Goal: Answer question/provide support

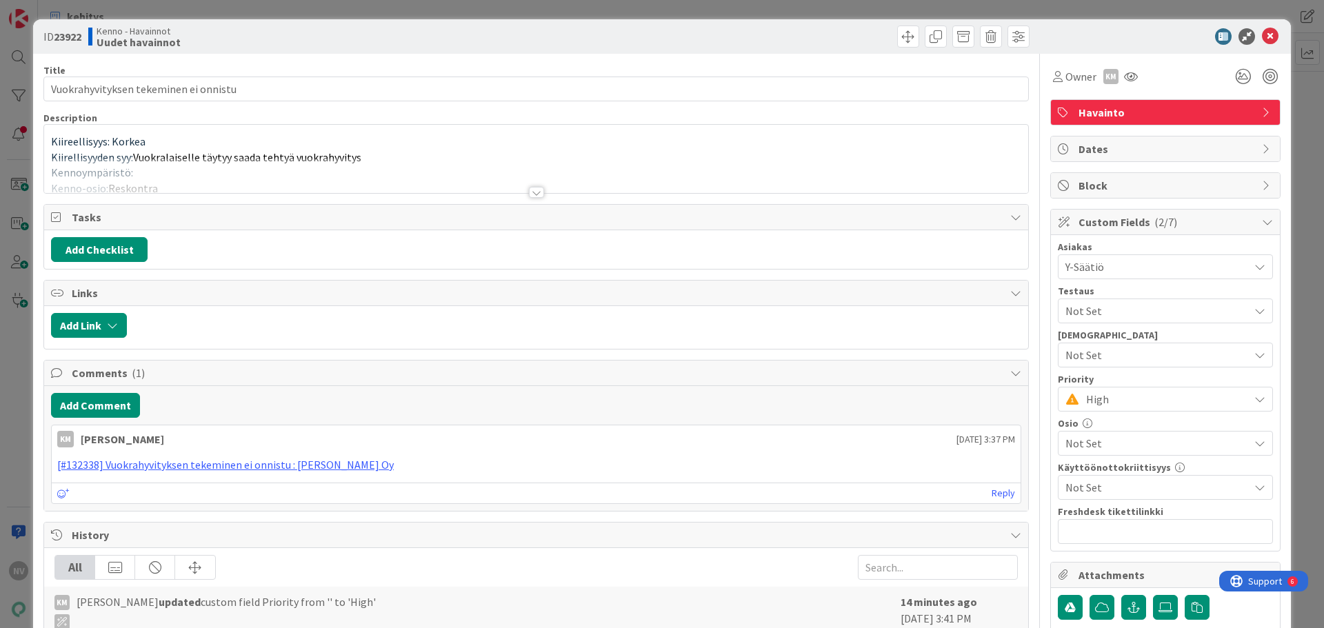
click at [534, 192] on div at bounding box center [536, 192] width 15 height 11
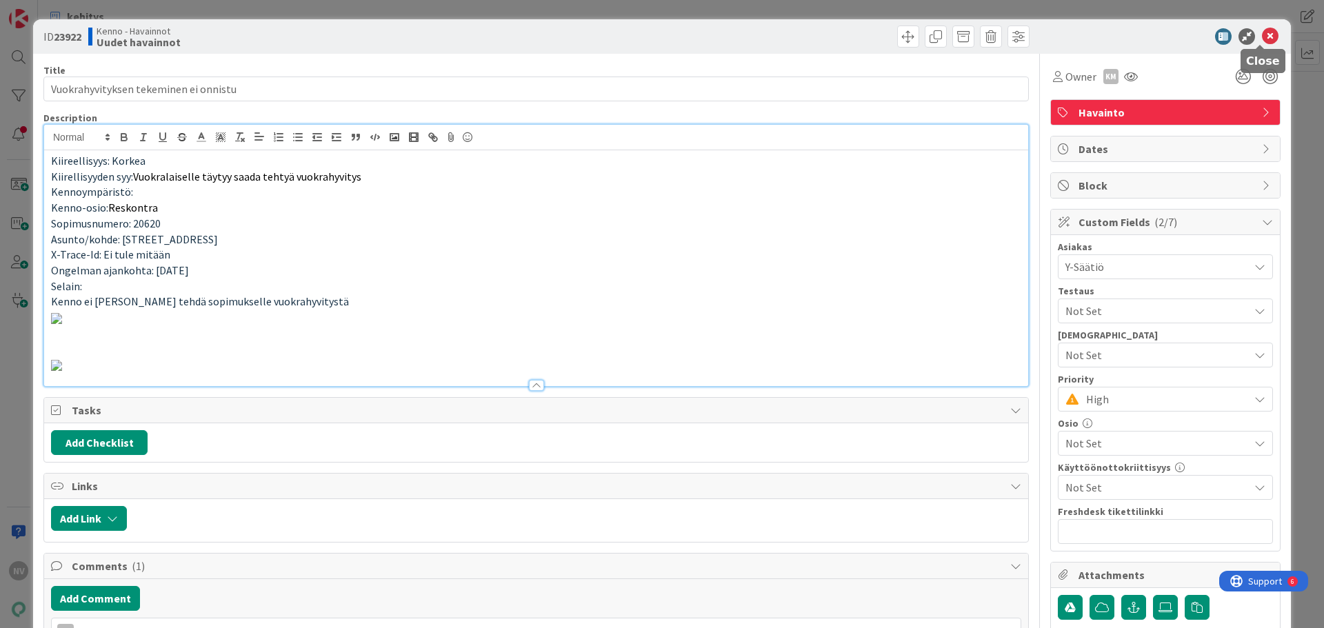
click at [1262, 31] on icon at bounding box center [1270, 36] width 17 height 17
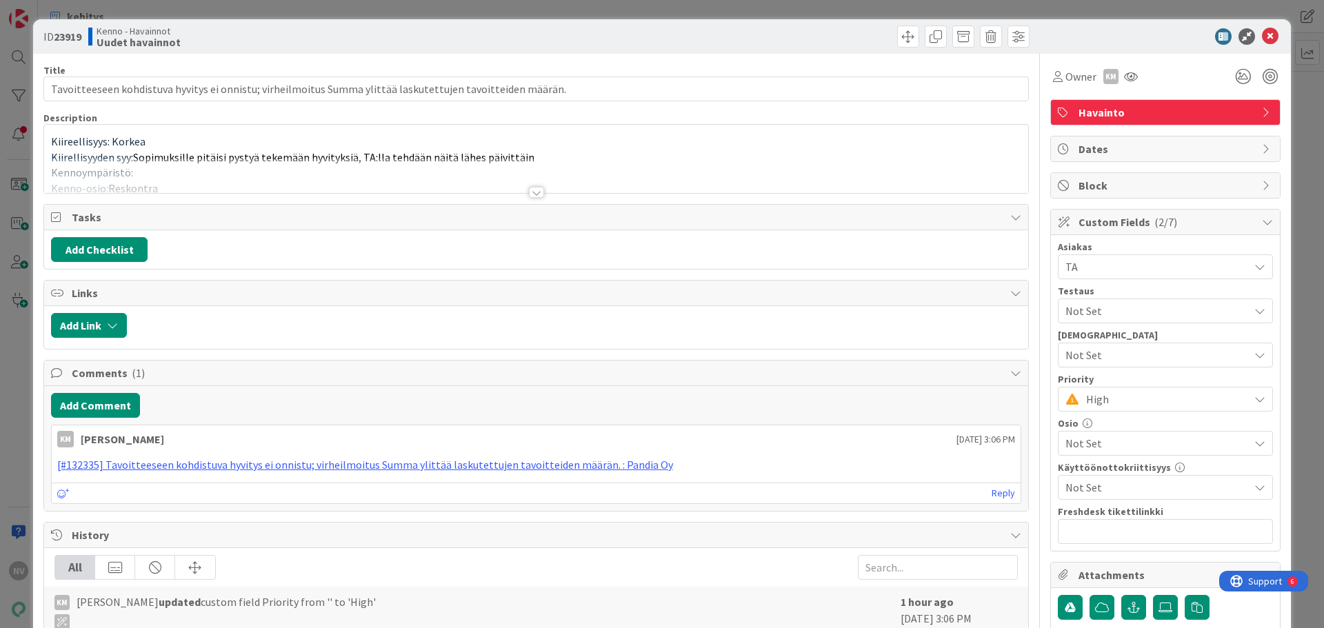
click at [533, 192] on div at bounding box center [536, 192] width 15 height 11
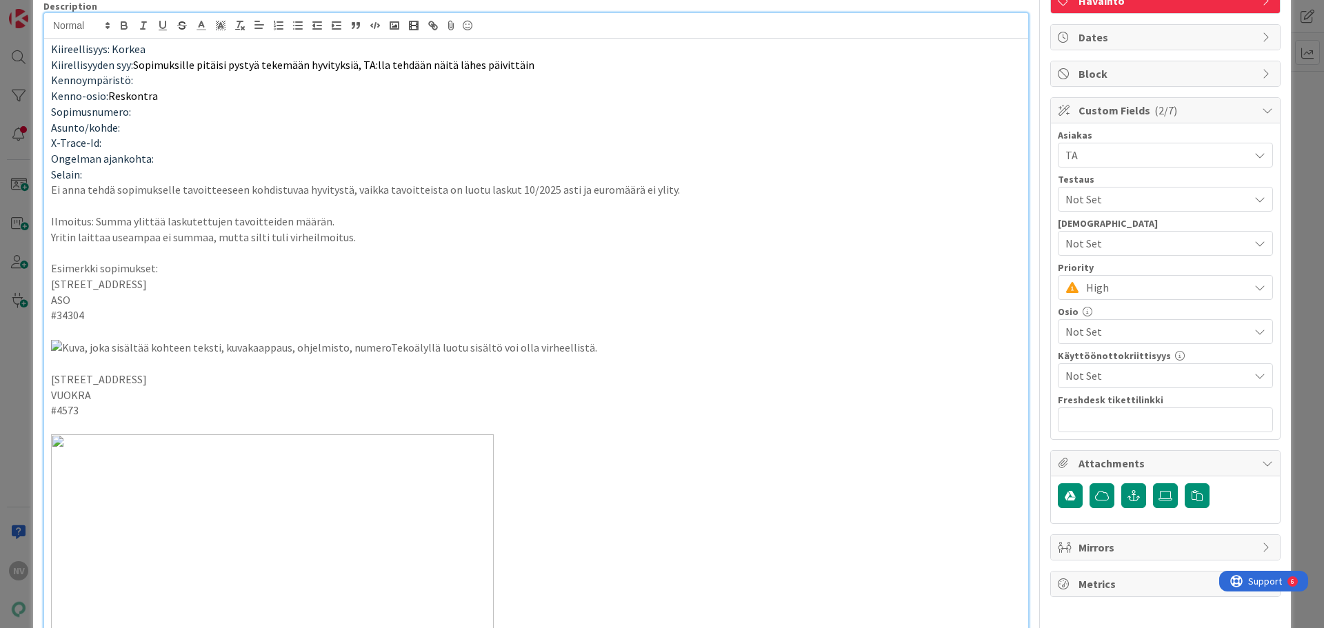
scroll to position [138, 0]
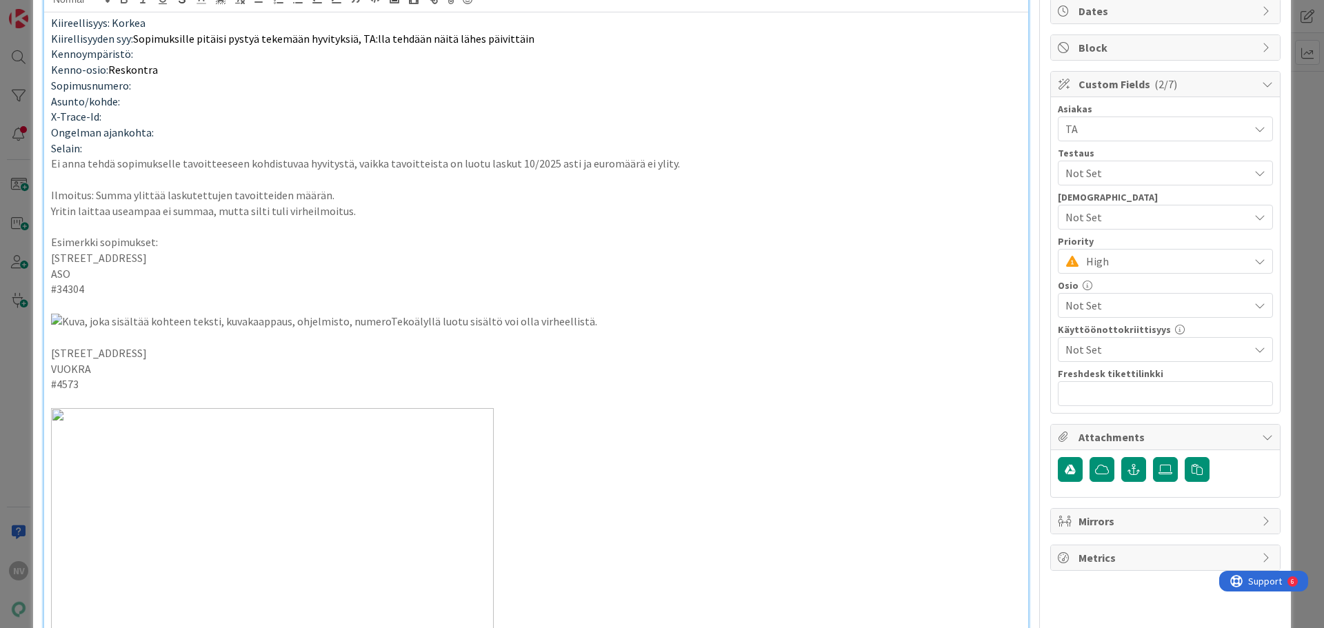
click at [350, 330] on img at bounding box center [324, 322] width 546 height 16
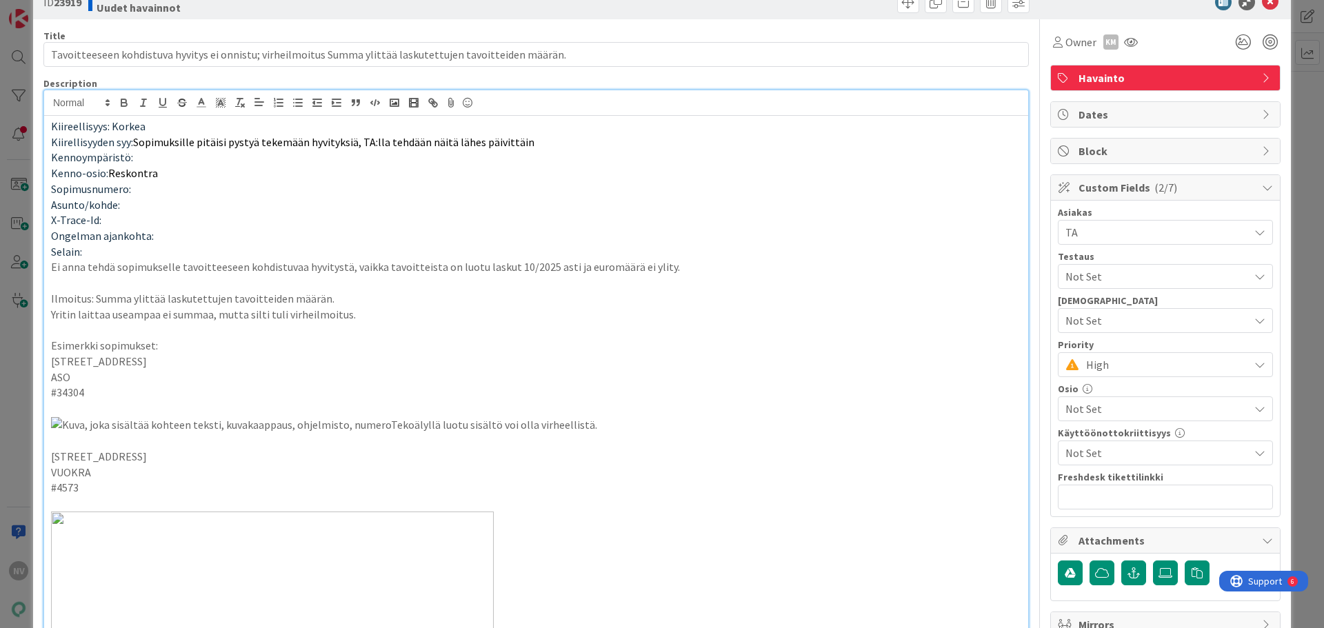
scroll to position [0, 0]
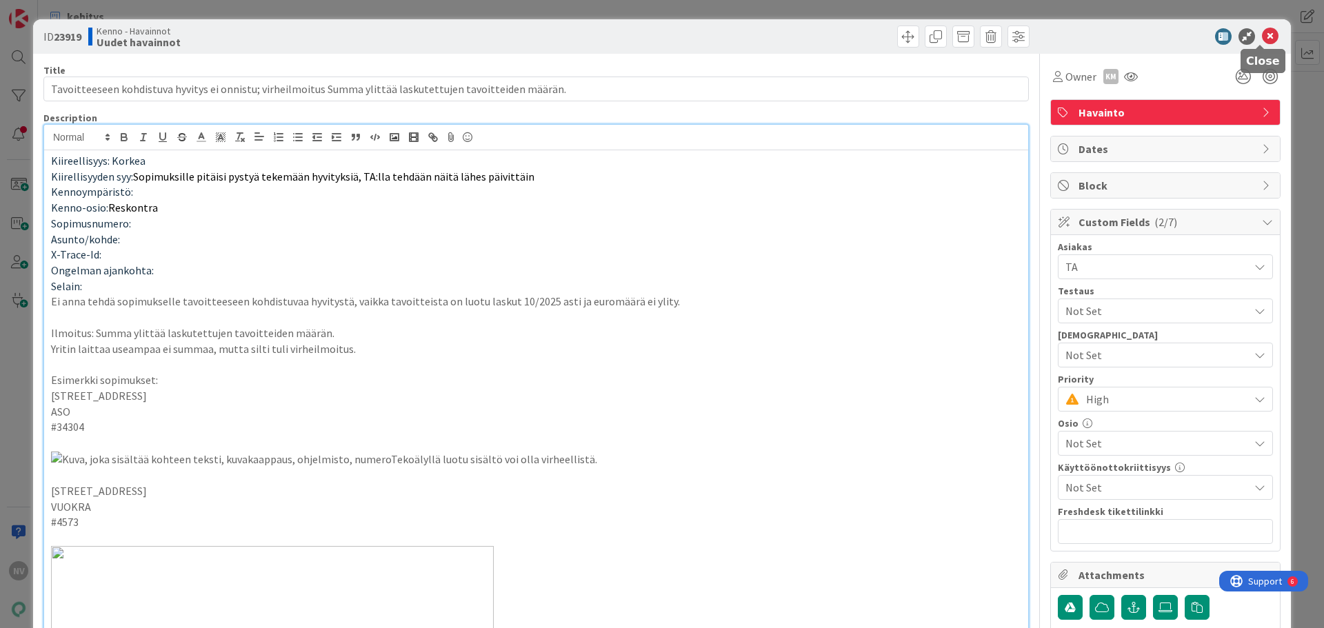
click at [1264, 39] on icon at bounding box center [1270, 36] width 17 height 17
